Goal: Task Accomplishment & Management: Complete application form

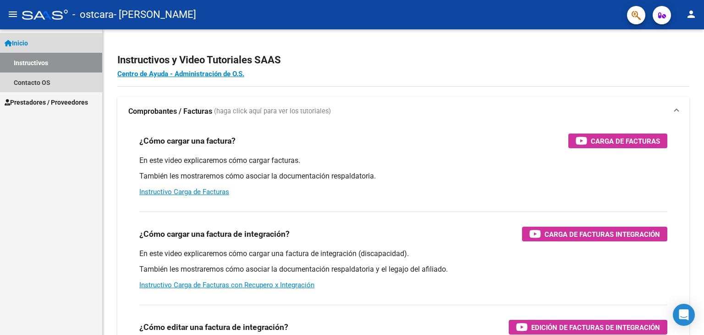
click at [45, 45] on link "Inicio" at bounding box center [51, 43] width 102 height 20
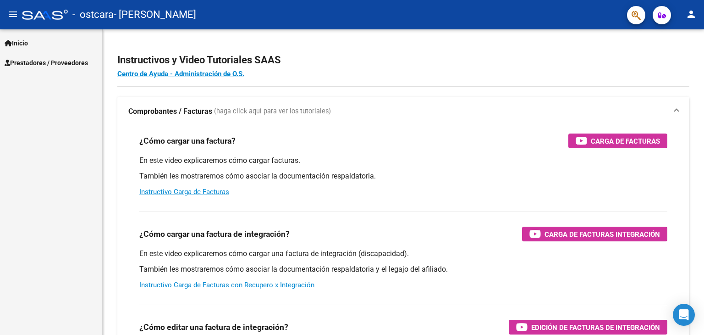
click at [45, 46] on link "Inicio" at bounding box center [51, 43] width 102 height 20
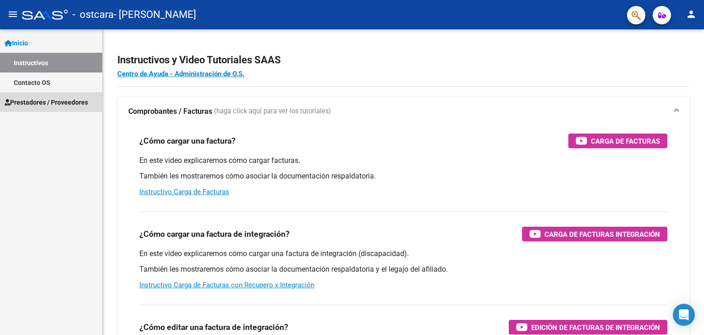
click at [42, 99] on span "Prestadores / Proveedores" at bounding box center [46, 102] width 83 height 10
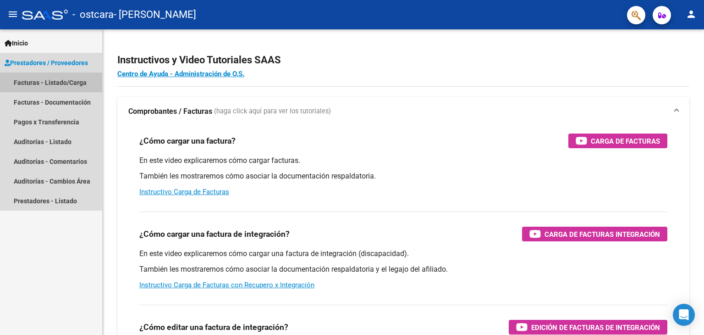
click at [42, 87] on link "Facturas - Listado/Carga" at bounding box center [51, 82] width 102 height 20
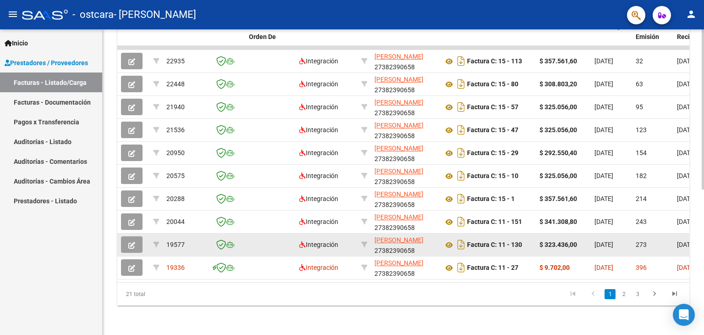
scroll to position [275, 0]
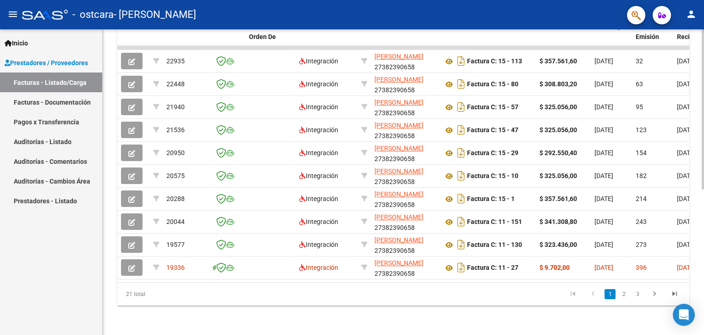
drag, startPoint x: 268, startPoint y: 285, endPoint x: 444, endPoint y: 285, distance: 176.0
click at [506, 285] on div "21 total 1 2 3" at bounding box center [403, 293] width 572 height 23
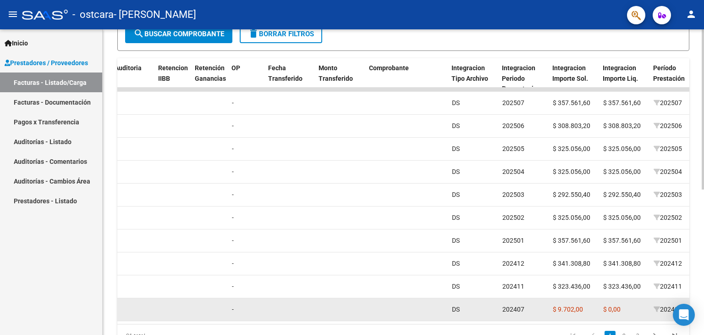
scroll to position [0, 242]
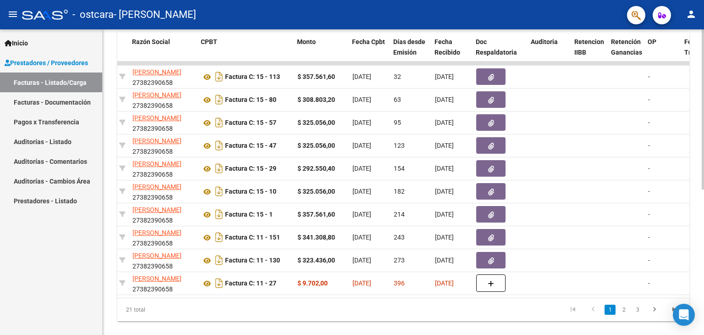
drag, startPoint x: 265, startPoint y: 330, endPoint x: 192, endPoint y: 330, distance: 73.8
click at [192, 330] on div "Video tutorial PRESTADORES -> Listado de CPBTs Emitidos por Prestadores / Prove…" at bounding box center [403, 62] width 601 height 576
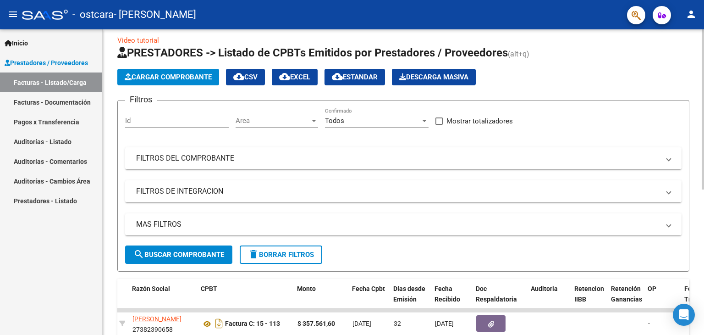
scroll to position [0, 0]
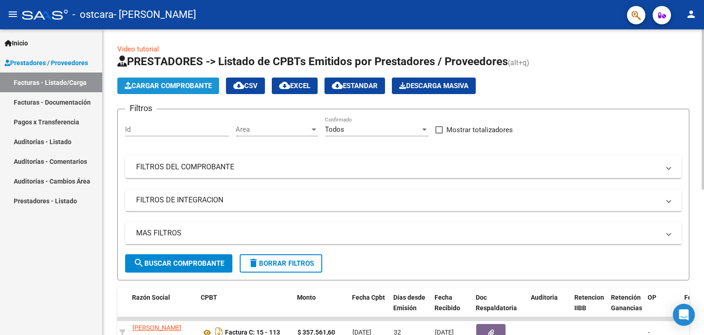
click at [172, 84] on span "Cargar Comprobante" at bounding box center [168, 86] width 87 height 8
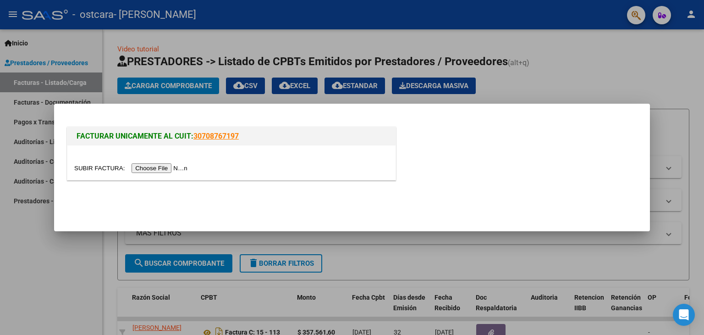
click at [162, 165] on input "file" at bounding box center [132, 168] width 116 height 10
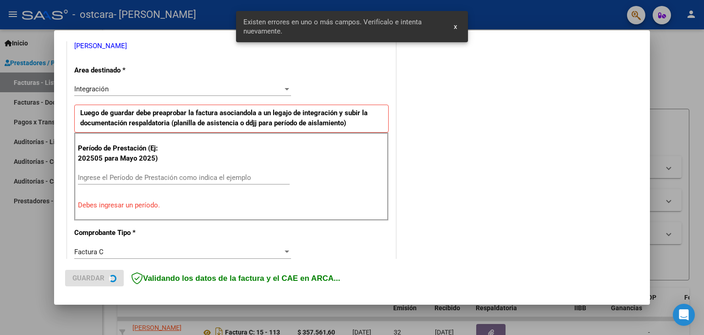
scroll to position [209, 0]
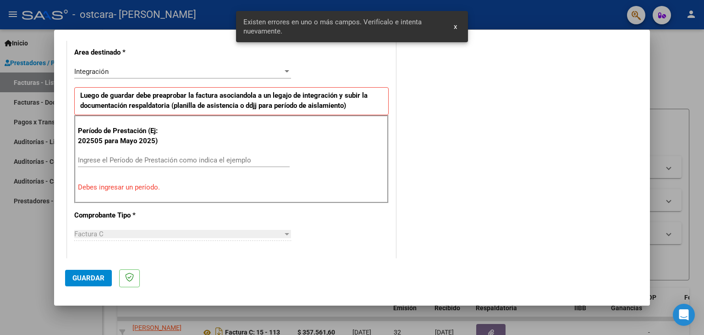
click at [94, 160] on input "Ingrese el Período de Prestación como indica el ejemplo" at bounding box center [184, 160] width 212 height 8
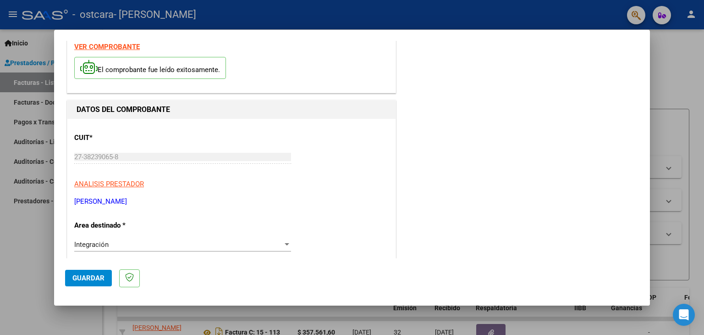
scroll to position [0, 0]
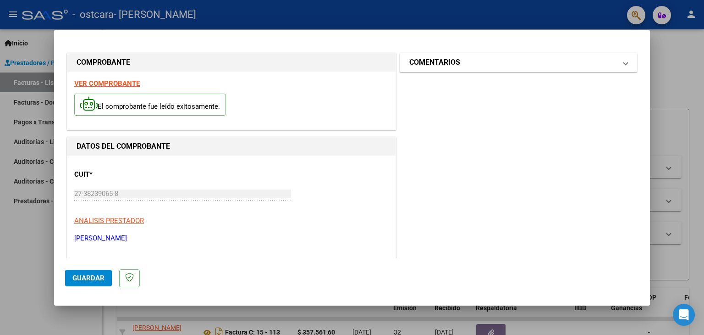
click at [477, 68] on mat-expansion-panel-header "COMENTARIOS" at bounding box center [518, 62] width 236 height 18
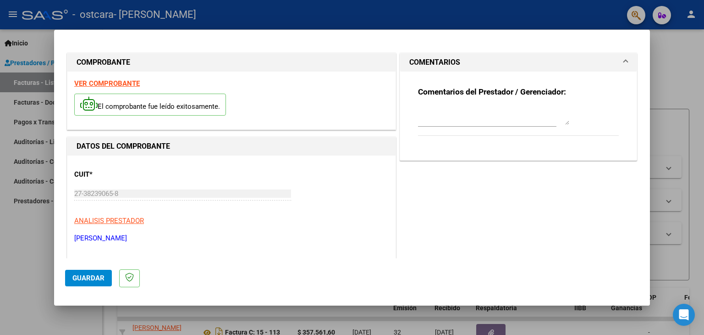
click at [477, 67] on mat-panel-title "COMENTARIOS" at bounding box center [512, 62] width 207 height 11
click at [94, 276] on span "Guardar" at bounding box center [88, 278] width 32 height 8
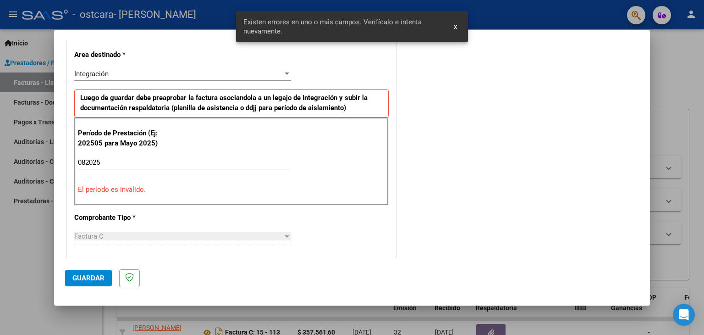
scroll to position [209, 0]
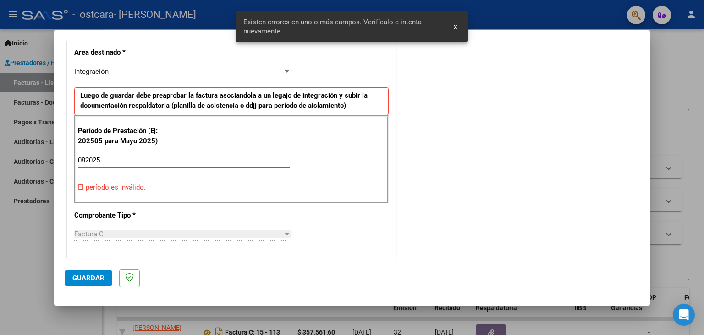
drag, startPoint x: 110, startPoint y: 157, endPoint x: 79, endPoint y: 157, distance: 31.2
click at [79, 157] on input "082025" at bounding box center [184, 160] width 212 height 8
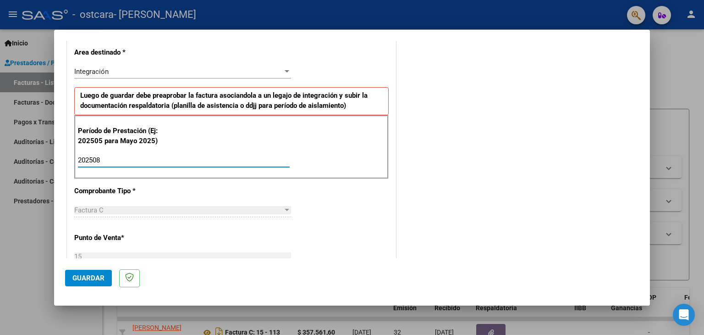
type input "202508"
click at [89, 279] on span "Guardar" at bounding box center [88, 278] width 32 height 8
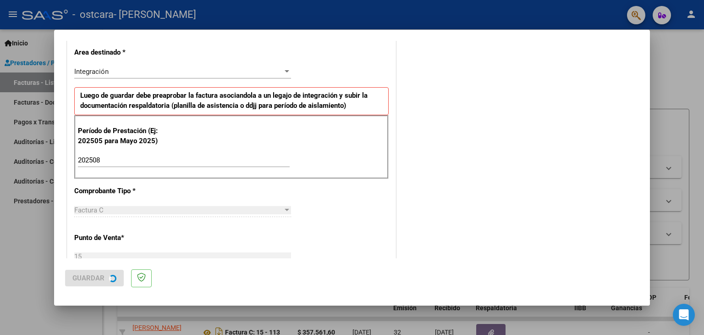
scroll to position [0, 0]
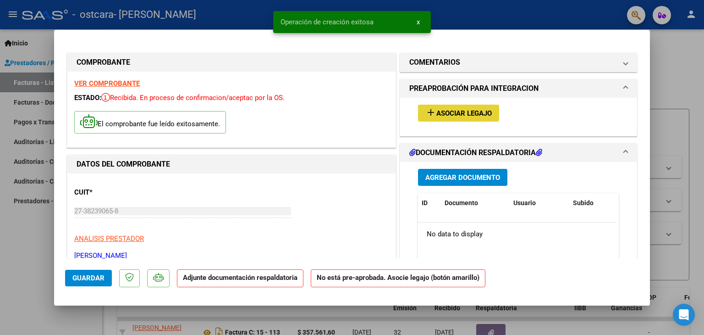
click at [475, 115] on span "Asociar Legajo" at bounding box center [463, 113] width 55 height 8
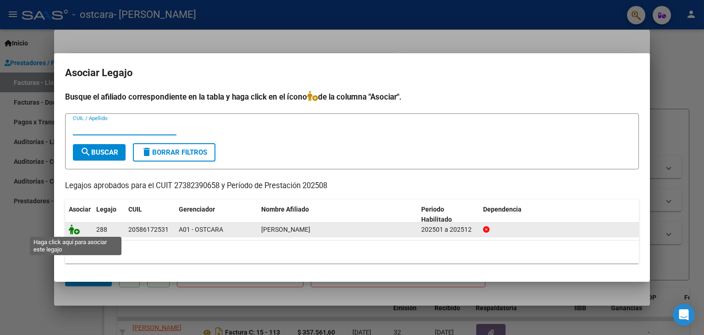
click at [73, 230] on icon at bounding box center [74, 229] width 11 height 10
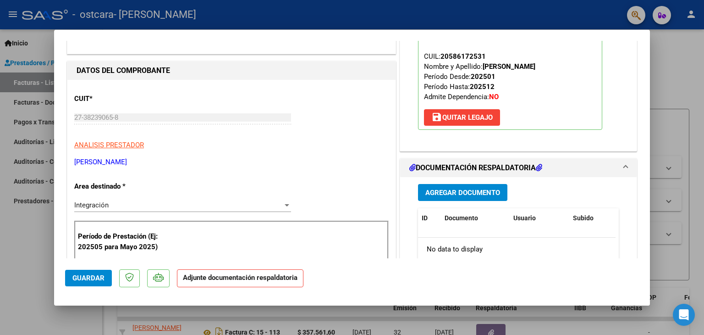
scroll to position [183, 0]
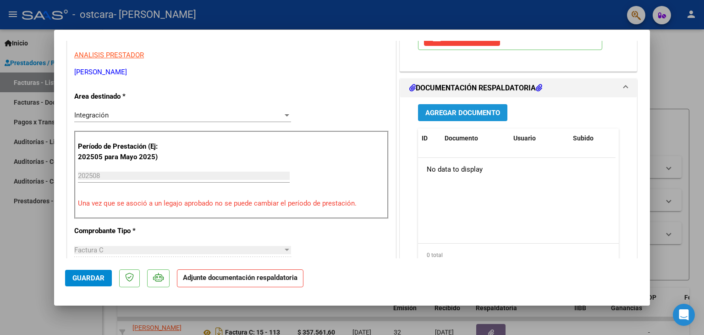
click at [460, 113] on span "Agregar Documento" at bounding box center [462, 113] width 75 height 8
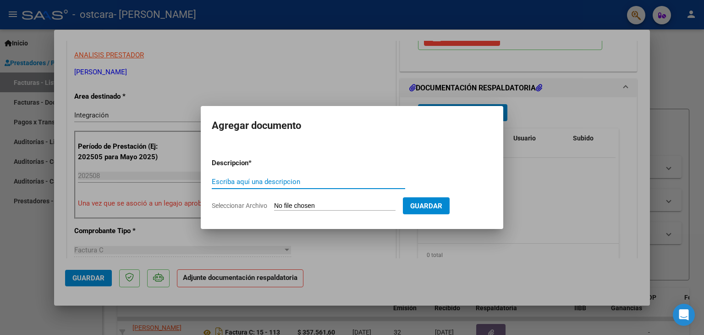
click at [296, 181] on input "Escriba aquí una descripcion" at bounding box center [308, 181] width 193 height 8
type input "planilla"
click at [304, 199] on form "Descripcion * planilla Escriba aquí una descripcion Seleccionar Archivo Guardar" at bounding box center [352, 184] width 280 height 67
click at [303, 205] on input "Seleccionar Archivo" at bounding box center [334, 206] width 121 height 9
type input "C:\fakepath\[PERSON_NAME].pdf"
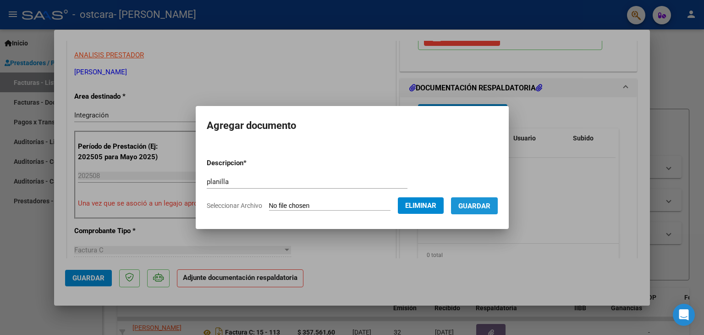
click at [489, 208] on span "Guardar" at bounding box center [474, 206] width 32 height 8
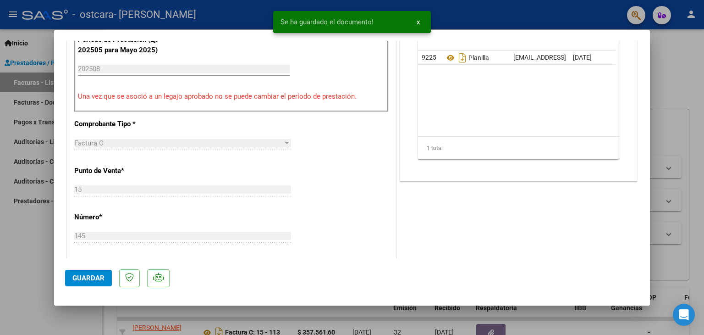
scroll to position [412, 0]
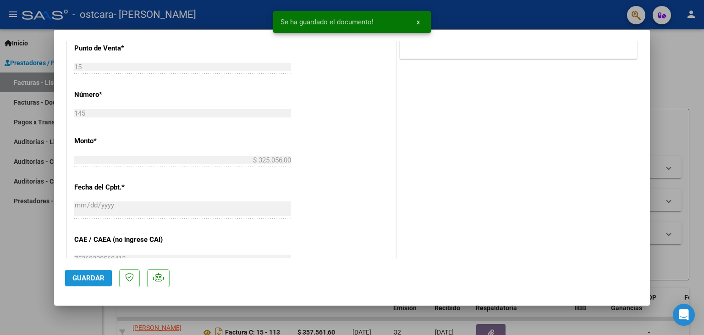
click at [91, 275] on span "Guardar" at bounding box center [88, 278] width 32 height 8
click at [681, 57] on div at bounding box center [352, 167] width 704 height 335
type input "$ 0,00"
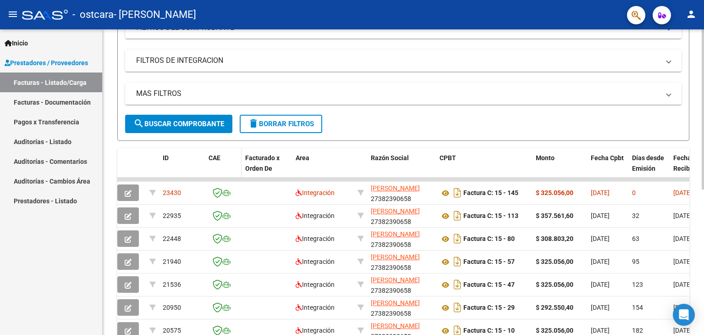
scroll to position [185, 0]
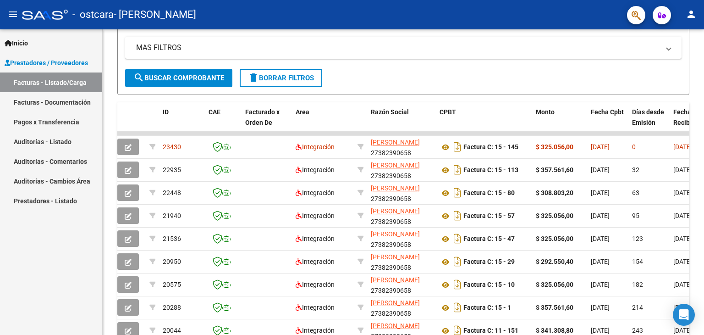
click at [692, 13] on mat-icon "person" at bounding box center [691, 14] width 11 height 11
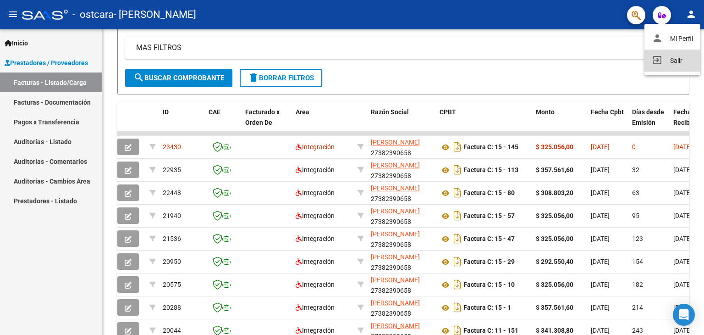
click at [668, 57] on button "exit_to_app Salir" at bounding box center [672, 60] width 56 height 22
